Goal: Task Accomplishment & Management: Manage account settings

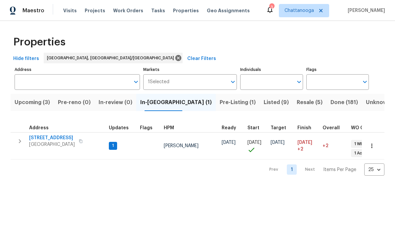
click at [30, 99] on span "Upcoming (3)" at bounding box center [32, 102] width 35 height 9
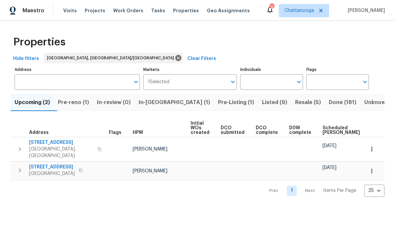
click at [74, 101] on span "Pre-reno (1)" at bounding box center [73, 102] width 31 height 9
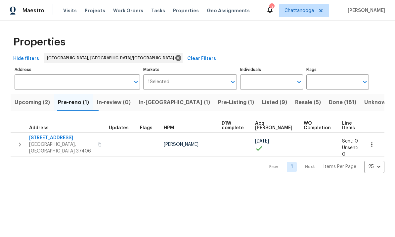
click at [46, 139] on span "2602 Forest Rd" at bounding box center [61, 137] width 65 height 7
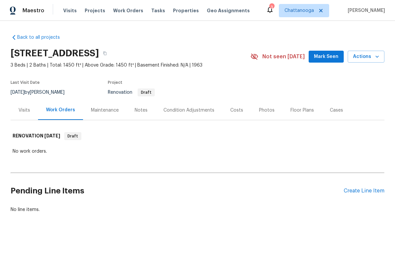
click at [138, 108] on div "Notes" at bounding box center [141, 110] width 13 height 7
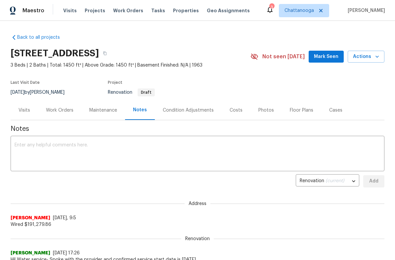
click at [60, 148] on textarea at bounding box center [198, 154] width 366 height 23
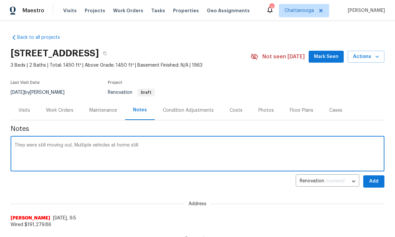
type textarea "They were still moving out. Multiple vehicles at home still"
click at [376, 182] on span "Add" at bounding box center [374, 181] width 11 height 8
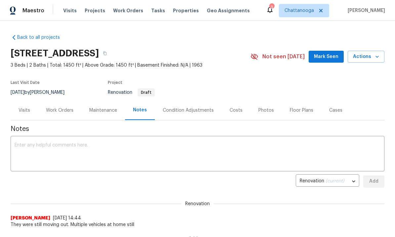
click at [241, 110] on div "Costs" at bounding box center [236, 110] width 29 height 20
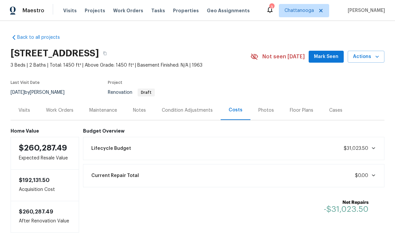
click at [62, 111] on div "Work Orders" at bounding box center [59, 110] width 27 height 7
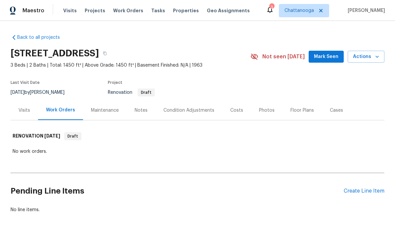
click at [23, 109] on div "Visits" at bounding box center [25, 110] width 12 height 7
